Goal: Task Accomplishment & Management: Use online tool/utility

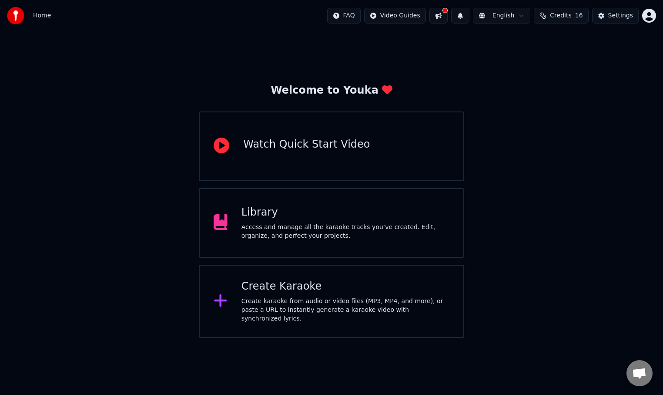
click at [301, 299] on div "Create karaoke from audio or video files (MP3, MP4, and more), or paste a URL t…" at bounding box center [345, 310] width 208 height 26
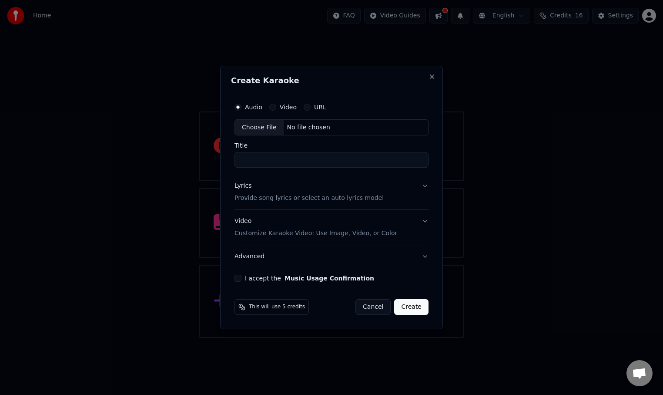
click at [277, 162] on input "Title" at bounding box center [332, 160] width 194 height 16
type input "**********"
click at [424, 183] on button "Lyrics Provide song lyrics or select an auto lyrics model" at bounding box center [332, 192] width 194 height 35
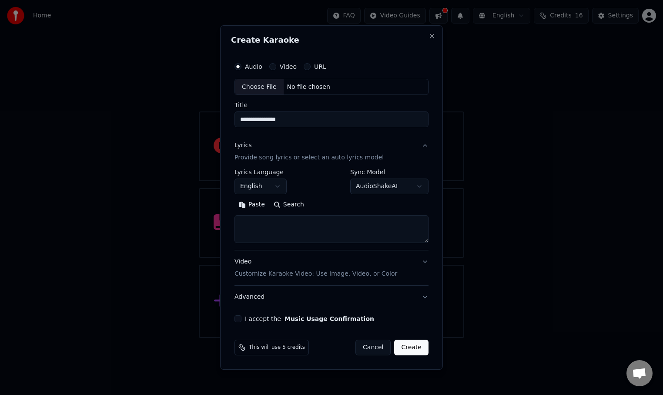
click at [324, 226] on textarea at bounding box center [332, 229] width 194 height 28
paste textarea "**********"
type textarea "**********"
click at [263, 227] on textarea at bounding box center [332, 229] width 194 height 28
paste textarea "**********"
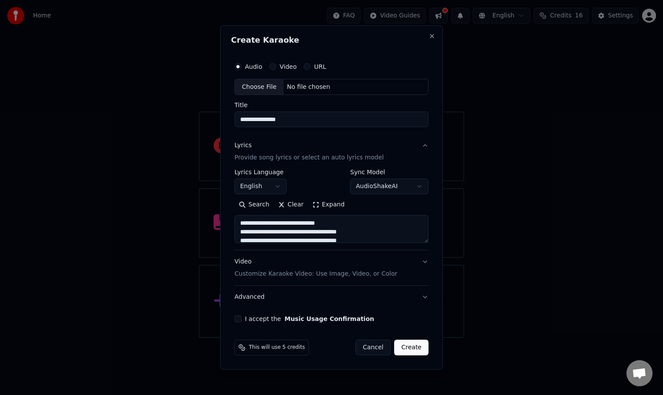
scroll to position [211, 0]
type textarea "**********"
click at [418, 350] on button "Create" at bounding box center [411, 347] width 34 height 16
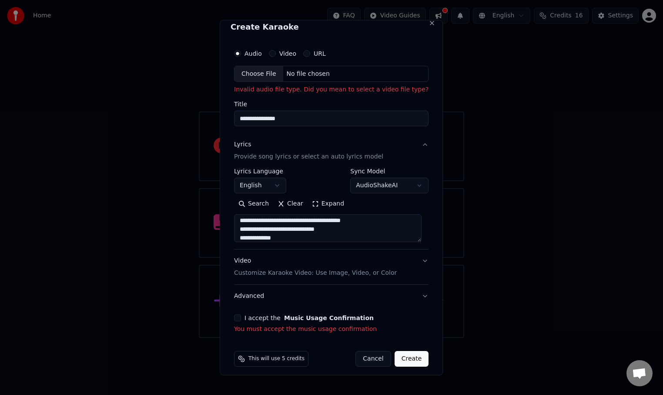
scroll to position [11, 0]
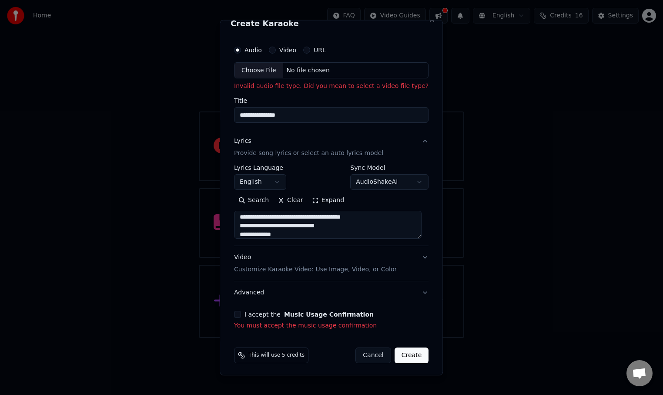
click at [238, 318] on div "I accept the Music Usage Confirmation You must accept the music usage confirmat…" at bounding box center [331, 320] width 194 height 19
click at [239, 315] on button "I accept the Music Usage Confirmation" at bounding box center [237, 314] width 7 height 7
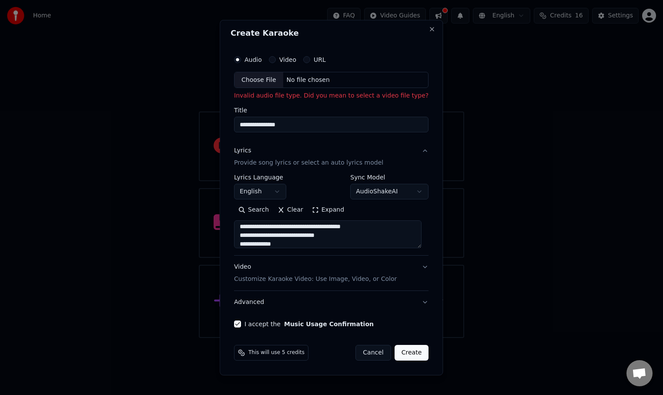
scroll to position [1, 0]
click at [398, 354] on button "Create" at bounding box center [412, 353] width 34 height 16
click at [264, 80] on div "Choose File" at bounding box center [259, 80] width 49 height 16
type input "**********"
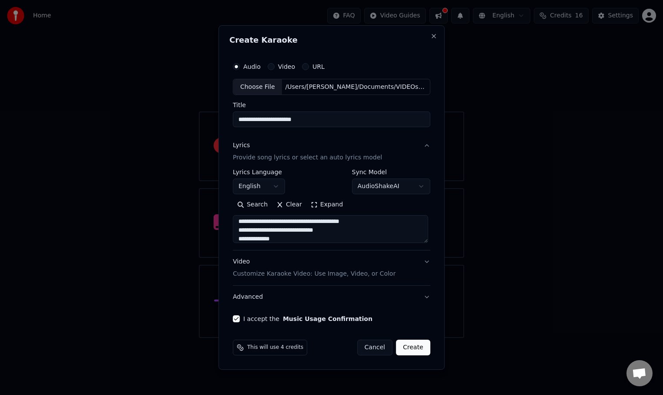
click at [414, 346] on button "Create" at bounding box center [413, 347] width 34 height 16
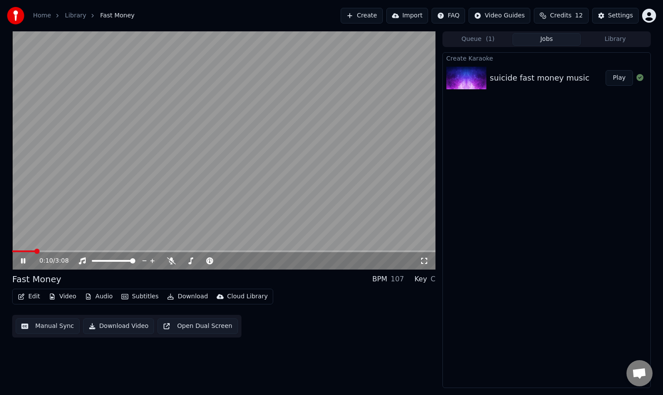
click at [35, 251] on span at bounding box center [223, 251] width 423 height 2
click at [45, 249] on video at bounding box center [223, 150] width 423 height 238
click at [48, 251] on span at bounding box center [223, 251] width 423 height 2
click at [18, 260] on div "0:16 / 3:08" at bounding box center [224, 260] width 416 height 9
click at [23, 262] on icon at bounding box center [22, 261] width 5 height 6
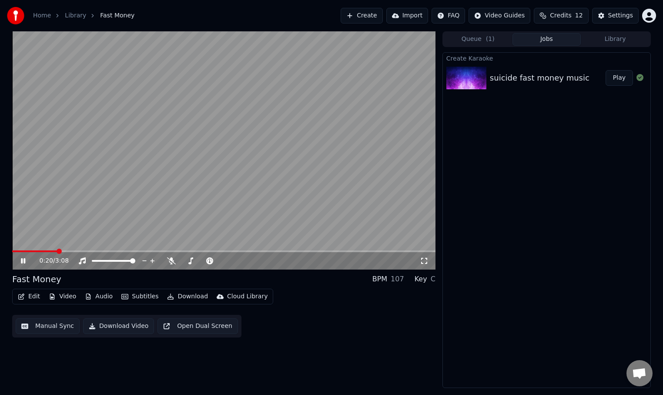
click at [23, 262] on icon at bounding box center [29, 260] width 20 height 7
click at [131, 308] on div "Edit Video Audio Subtitles Download Cloud Library Manual Sync Download Video Op…" at bounding box center [223, 312] width 423 height 49
click at [66, 296] on button "Video" at bounding box center [62, 296] width 34 height 12
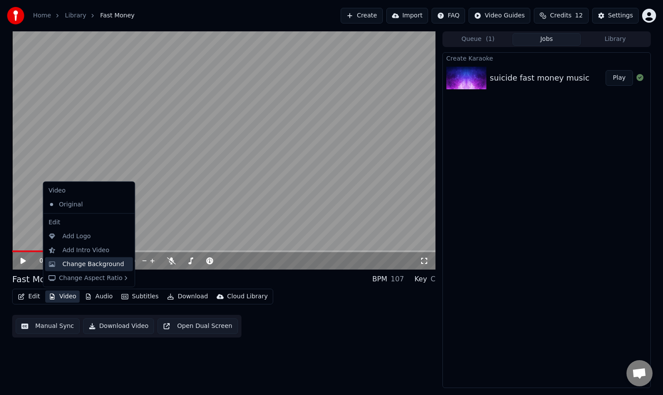
click at [74, 262] on div "Change Background" at bounding box center [94, 263] width 62 height 9
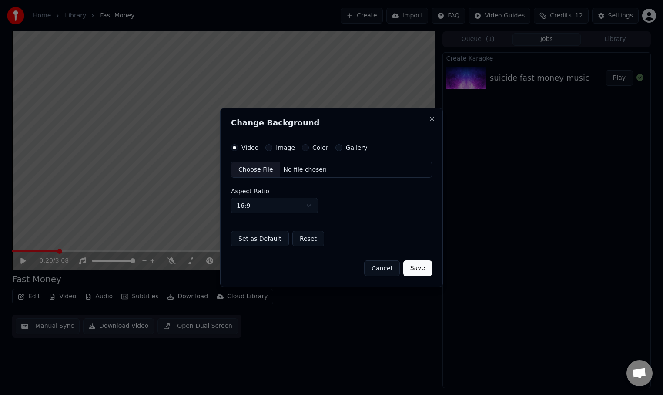
click at [304, 147] on button "Color" at bounding box center [305, 147] width 7 height 7
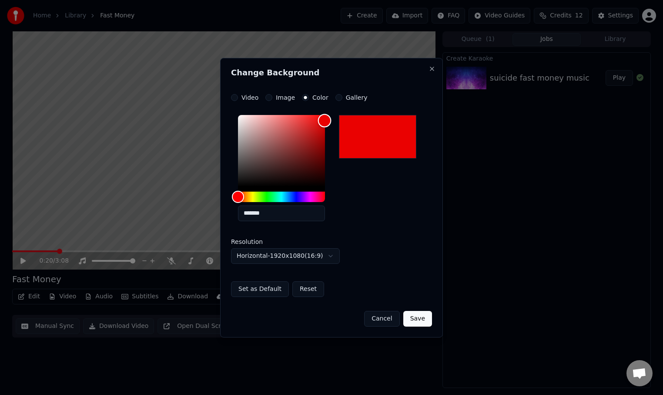
type input "*******"
drag, startPoint x: 305, startPoint y: 136, endPoint x: 325, endPoint y: 120, distance: 25.1
click at [325, 120] on div "Color" at bounding box center [281, 150] width 87 height 71
click at [411, 317] on button "Save" at bounding box center [417, 319] width 29 height 16
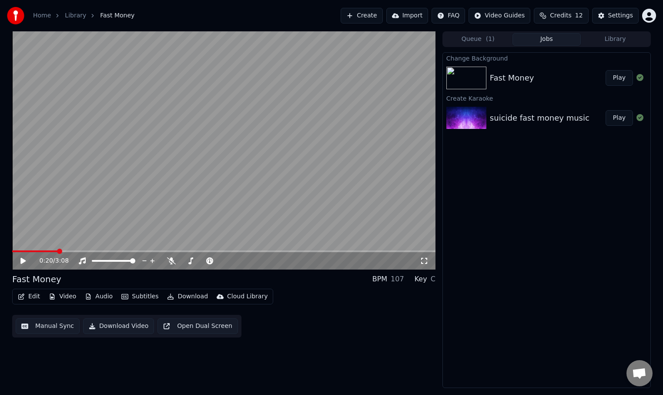
click at [603, 87] on div "Fast Money Play" at bounding box center [547, 78] width 208 height 30
click at [611, 79] on button "Play" at bounding box center [619, 78] width 27 height 16
click at [21, 261] on icon at bounding box center [23, 260] width 4 height 5
click at [25, 302] on div "Edit Video Audio Subtitles Download Cloud Library" at bounding box center [142, 296] width 261 height 16
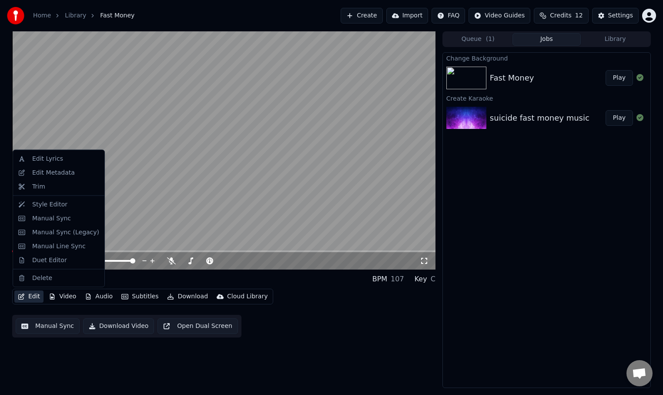
click at [30, 295] on button "Edit" at bounding box center [28, 296] width 29 height 12
click at [47, 170] on div "Edit Metadata" at bounding box center [53, 172] width 43 height 9
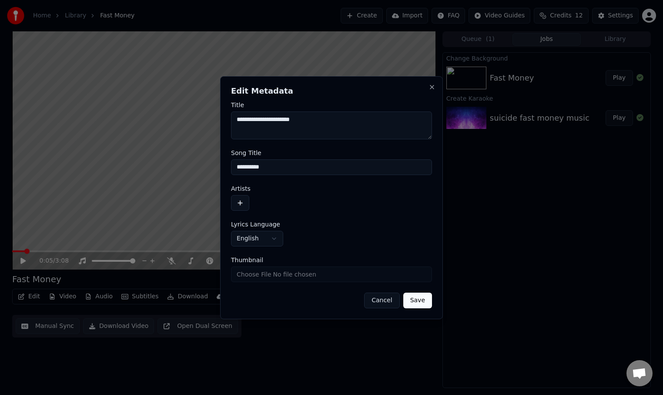
click at [241, 199] on button "button" at bounding box center [240, 203] width 18 height 16
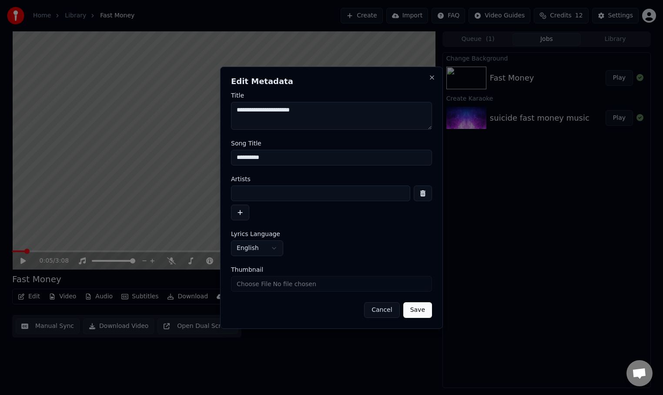
click at [248, 194] on input at bounding box center [320, 193] width 179 height 16
type input "*******"
click at [403, 302] on button "Save" at bounding box center [417, 310] width 29 height 16
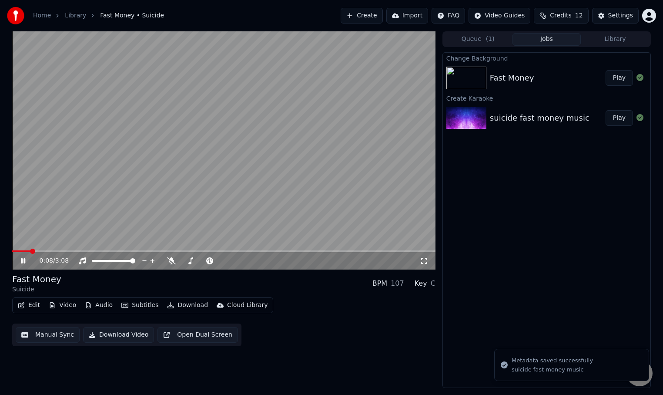
click at [24, 260] on icon at bounding box center [23, 260] width 4 height 5
click at [115, 335] on button "Download Video" at bounding box center [118, 335] width 71 height 16
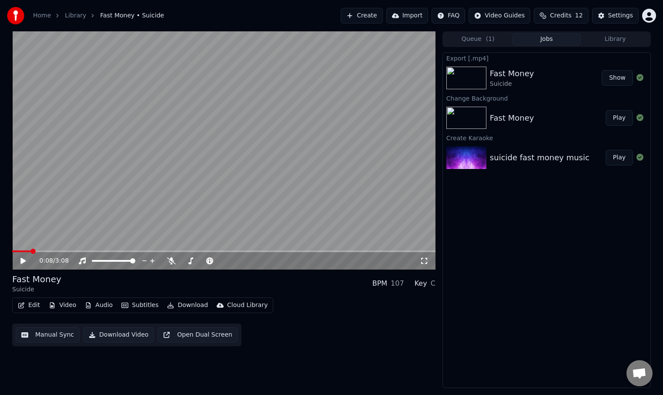
click at [617, 82] on button "Show" at bounding box center [617, 78] width 31 height 16
